Goal: Task Accomplishment & Management: Manage account settings

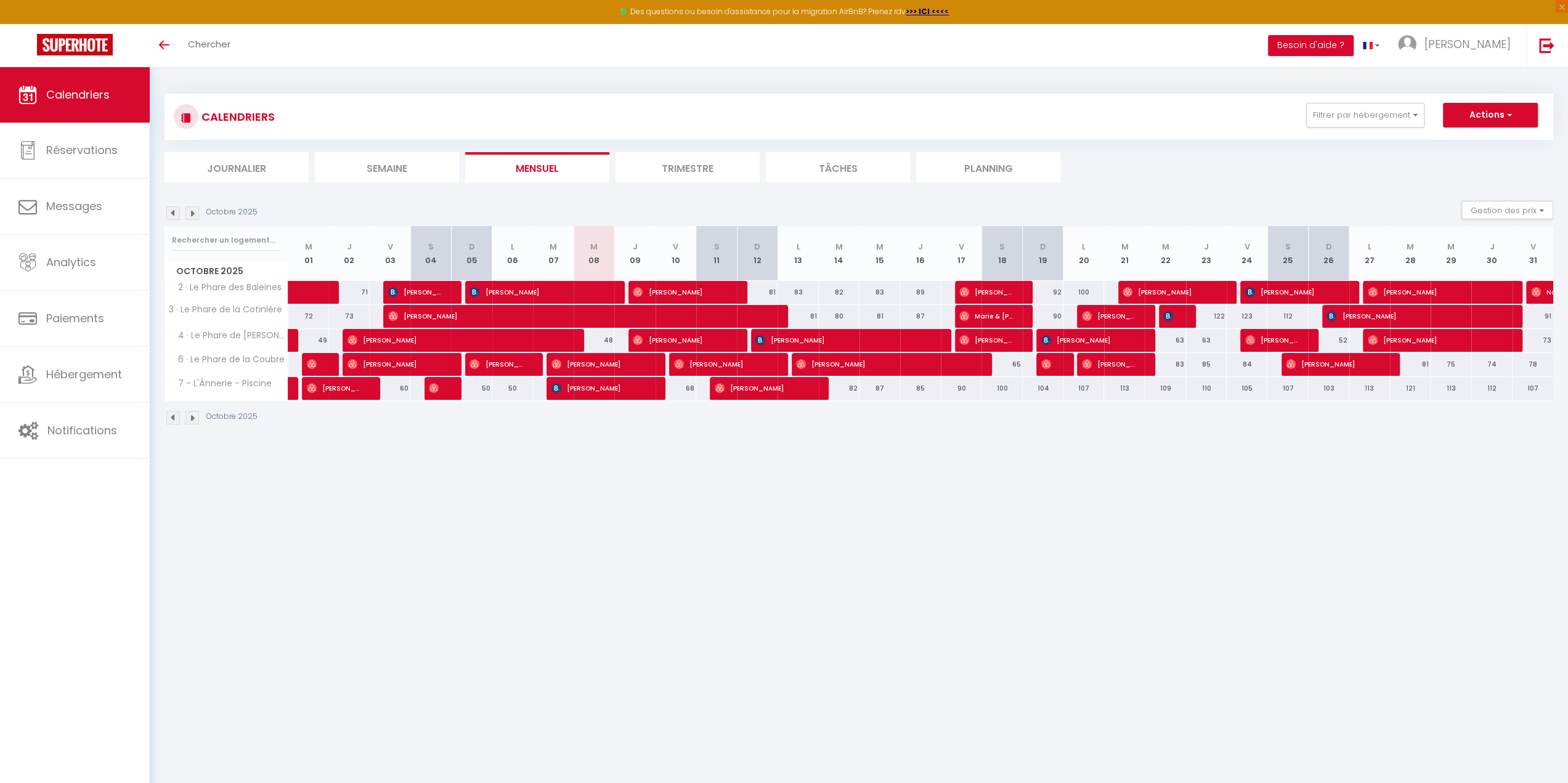
click at [192, 213] on img at bounding box center [192, 212] width 13 height 13
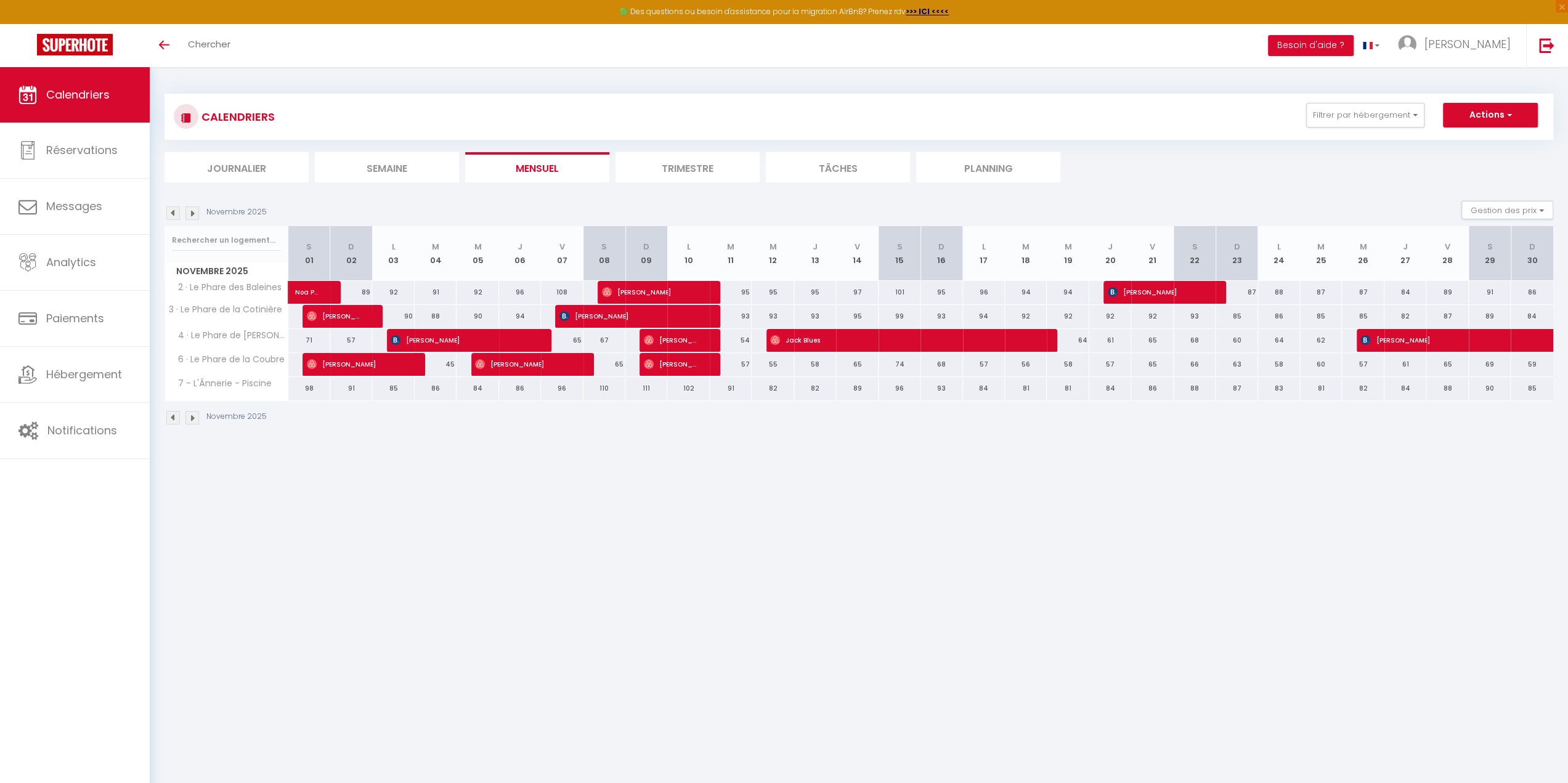
click at [192, 213] on img at bounding box center [192, 212] width 13 height 13
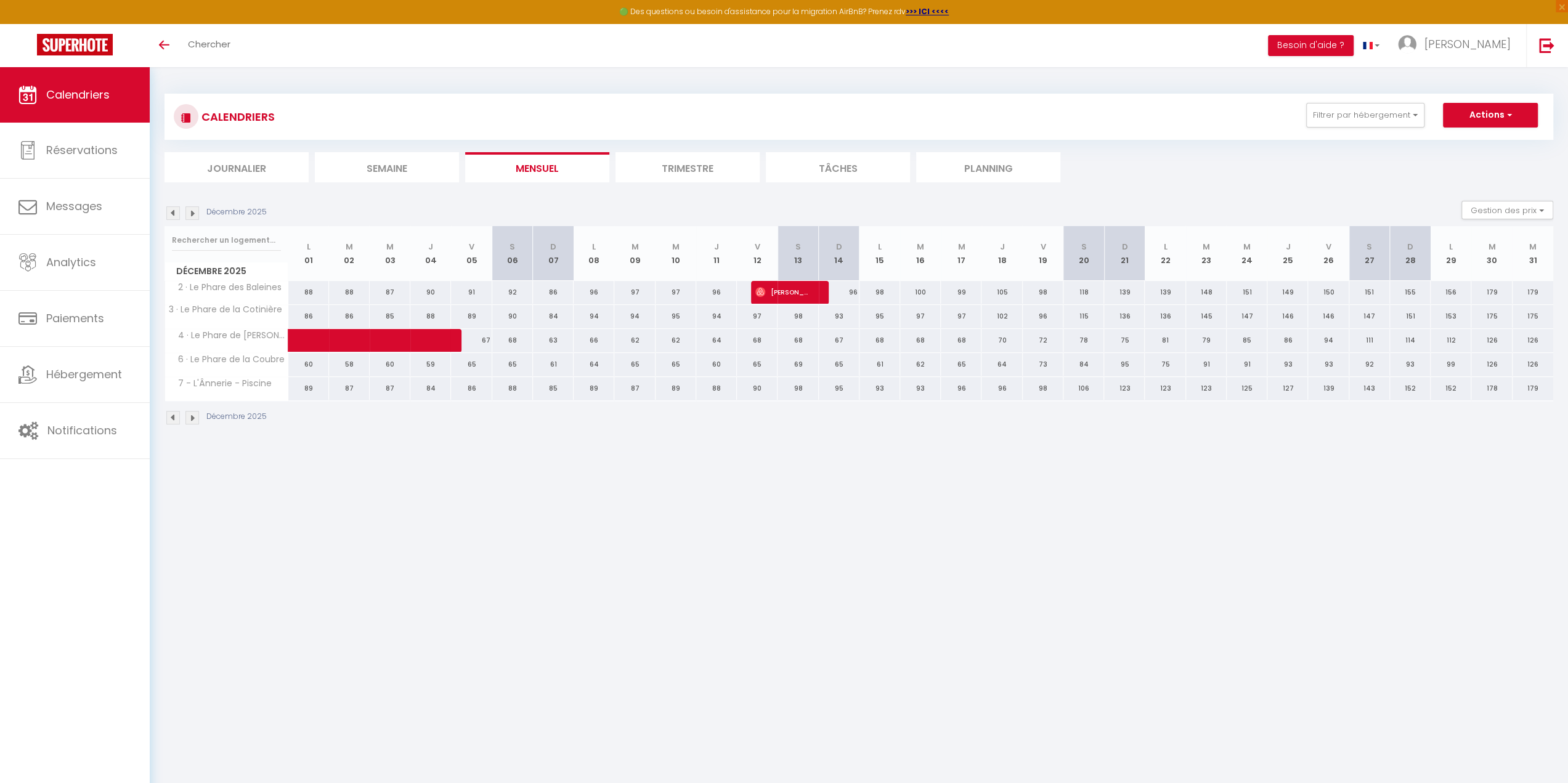
click at [482, 347] on div "67" at bounding box center [471, 340] width 41 height 23
type input "67"
type input "Ven 05 Décembre 2025"
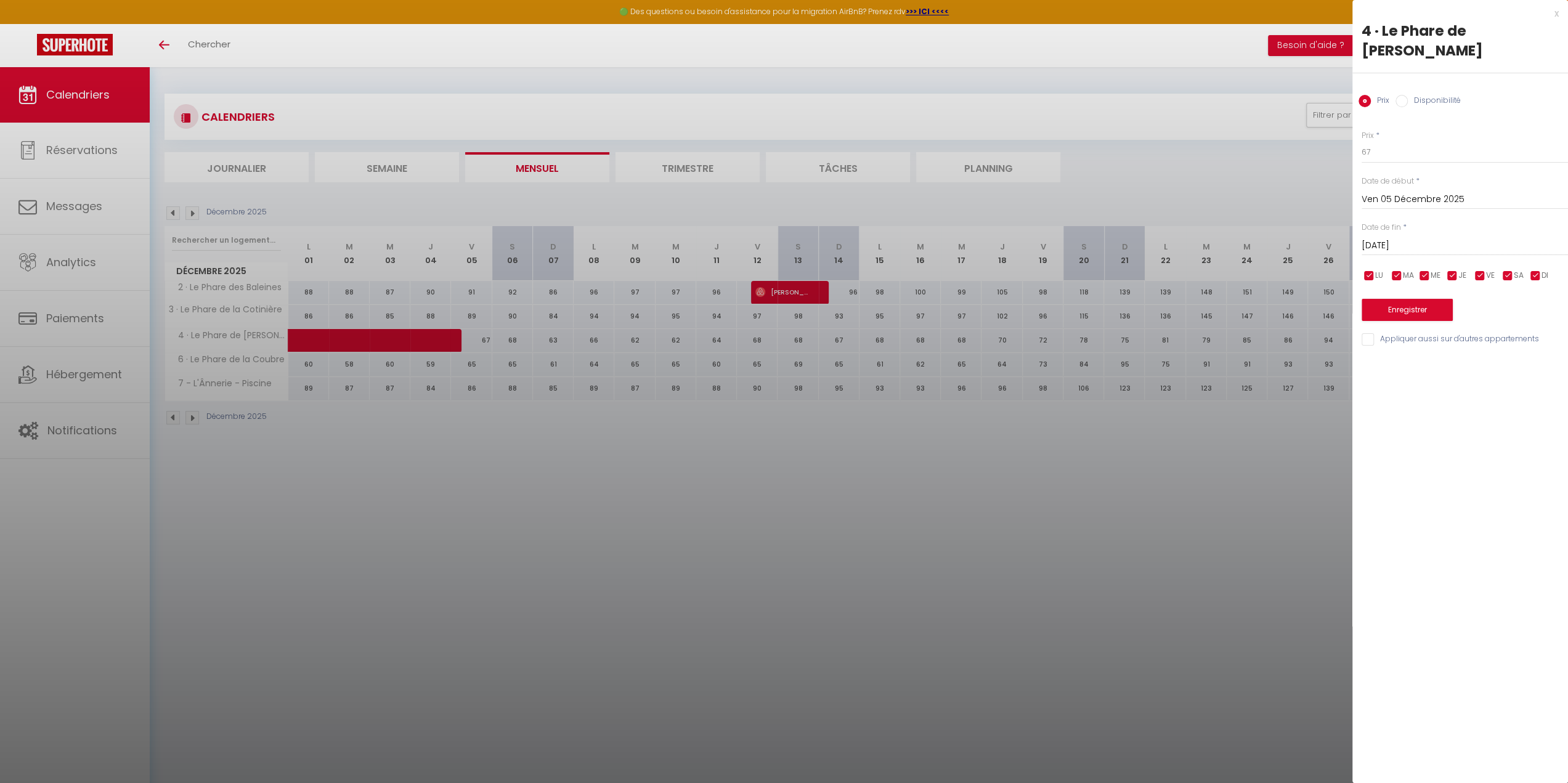
click at [1460, 238] on input "[DATE]" at bounding box center [1465, 246] width 206 height 16
click at [1538, 254] on span ">" at bounding box center [1533, 267] width 27 height 25
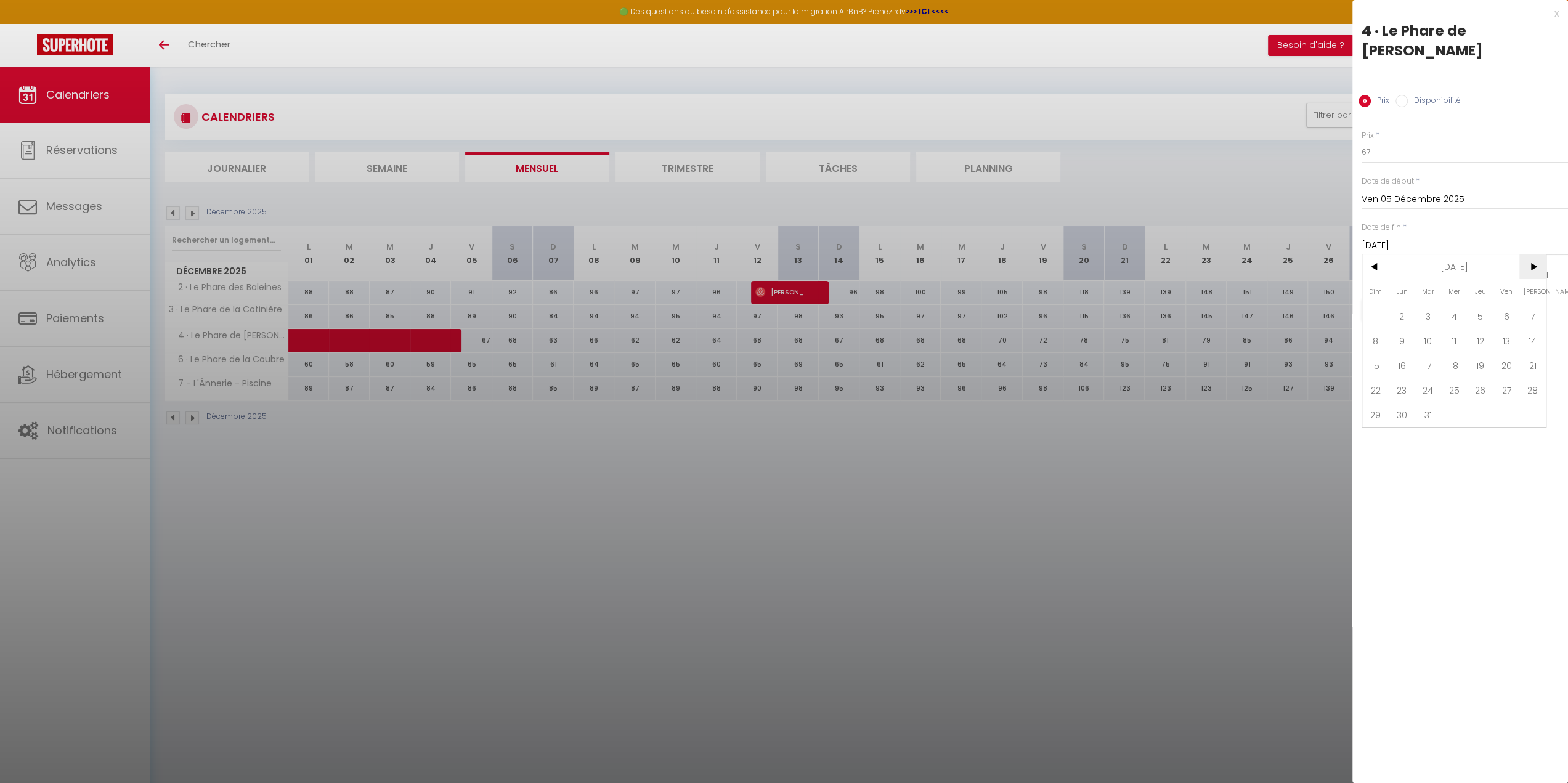
click at [1538, 254] on span ">" at bounding box center [1533, 267] width 27 height 25
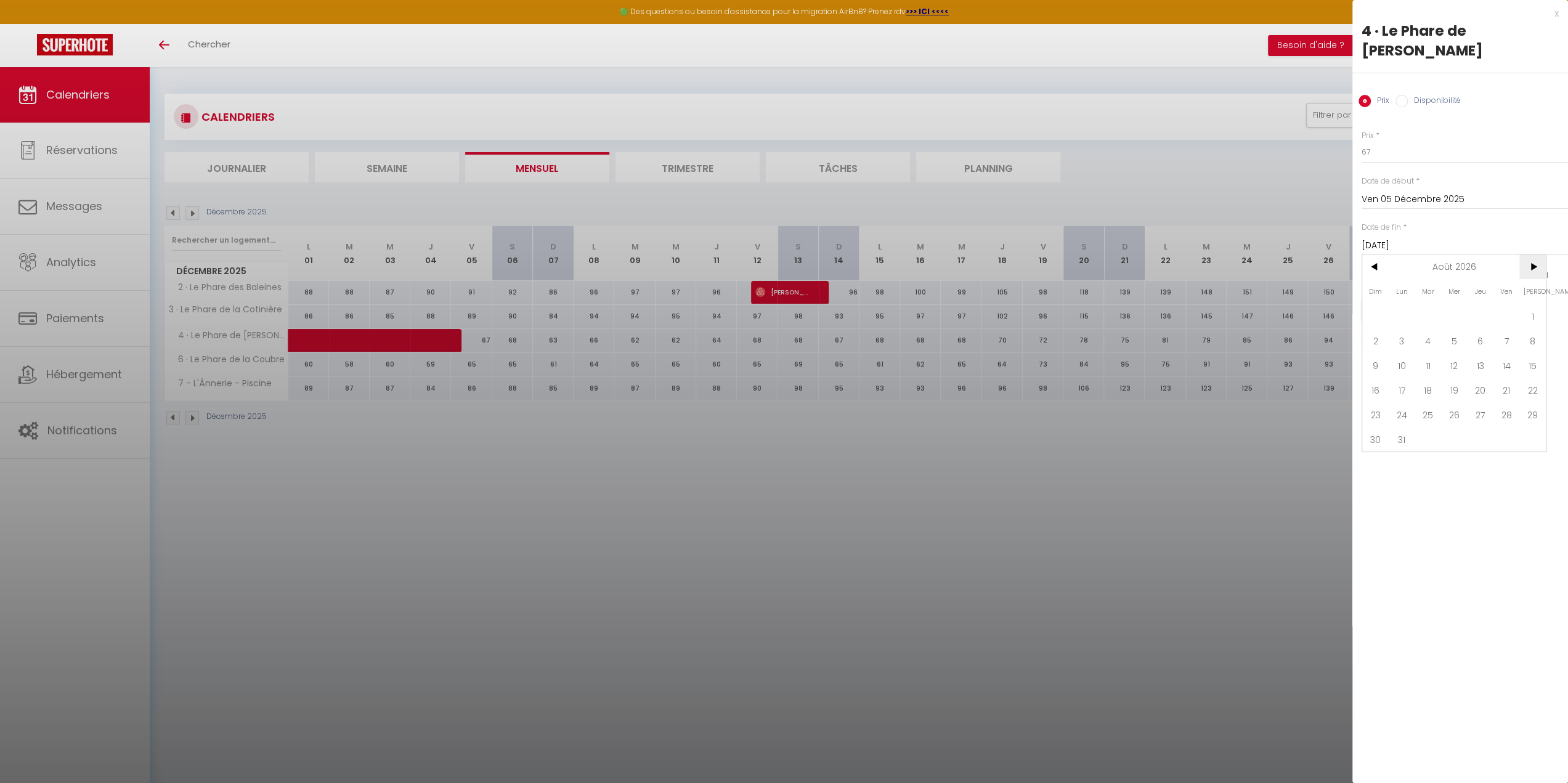
drag, startPoint x: 1538, startPoint y: 241, endPoint x: 1528, endPoint y: 247, distance: 11.7
click at [1537, 254] on span ">" at bounding box center [1533, 267] width 27 height 25
click at [1526, 402] on span "31" at bounding box center [1533, 415] width 27 height 25
type input "[PERSON_NAME][DATE]"
click at [1405, 95] on input "Disponibilité" at bounding box center [1402, 101] width 12 height 12
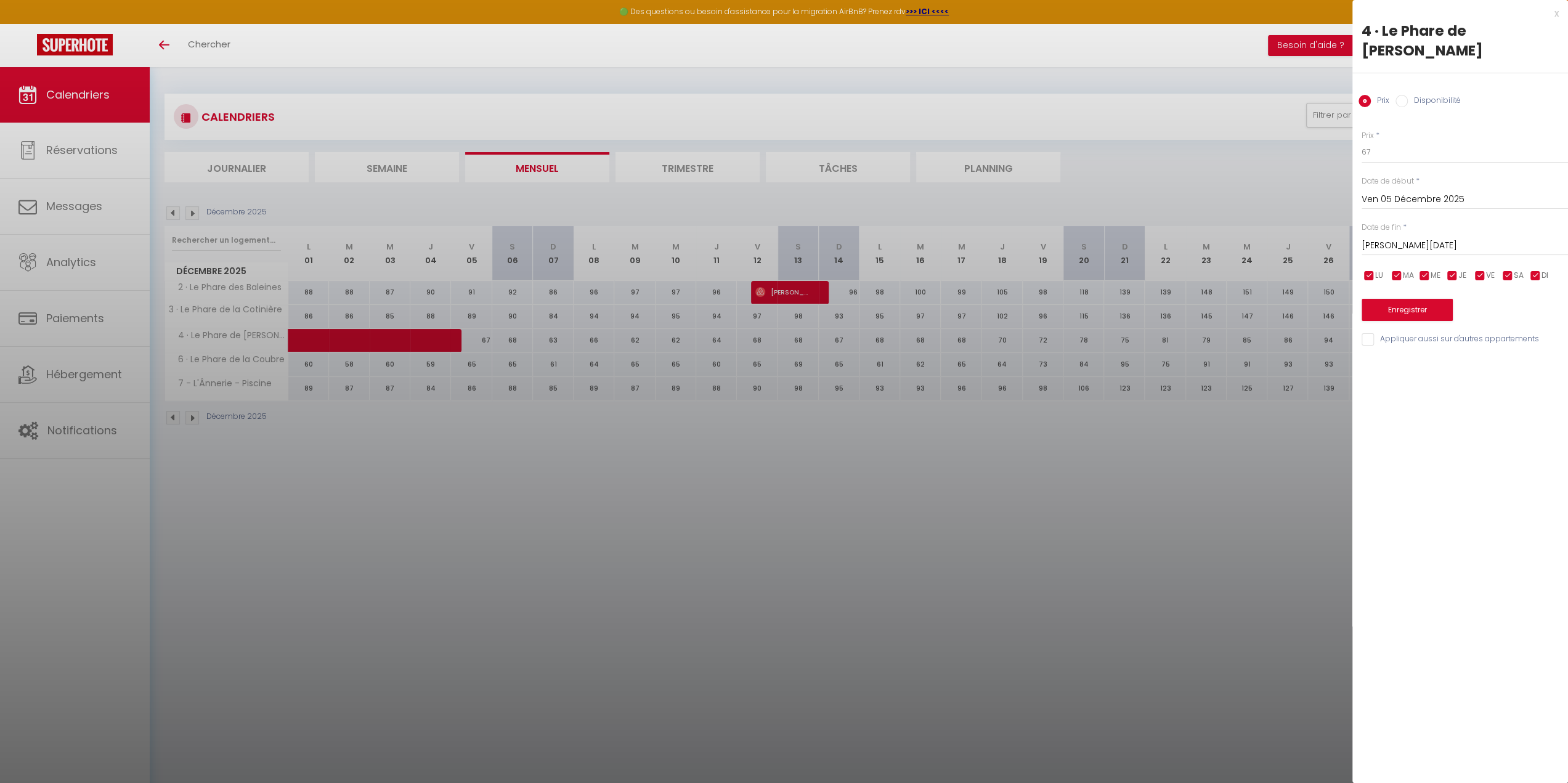
radio input "true"
radio input "false"
click at [1381, 141] on select "Disponible Indisponible" at bounding box center [1465, 153] width 206 height 23
select select "0"
click at [1362, 141] on select "Disponible Indisponible" at bounding box center [1465, 153] width 206 height 23
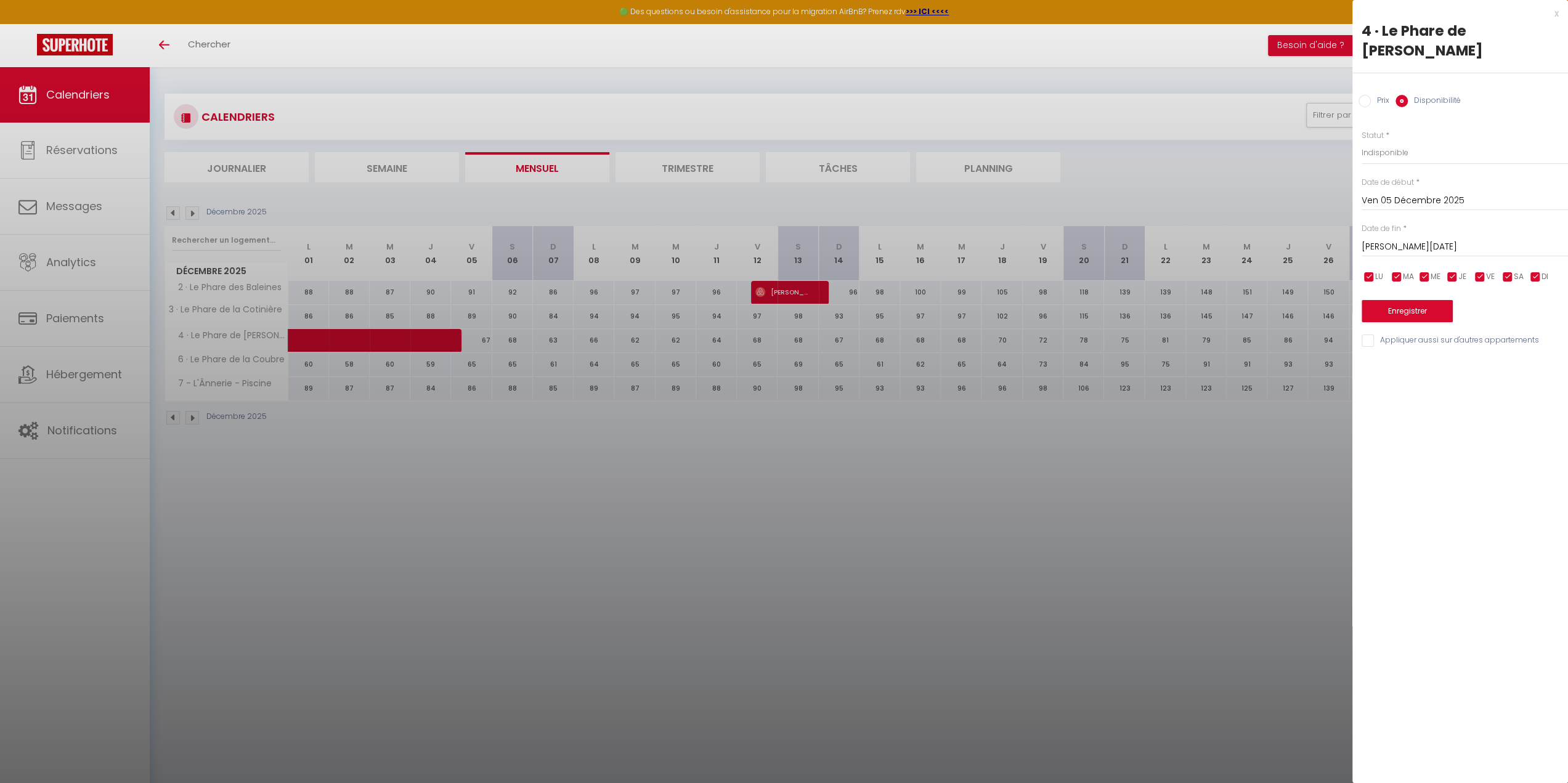
click at [1427, 304] on div "Prix * 67 Statut * Disponible Indisponible Date de début * [DATE] < [DATE] > Di…" at bounding box center [1460, 232] width 215 height 234
click at [1432, 300] on button "Enregistrer" at bounding box center [1407, 311] width 91 height 22
